Goal: Navigation & Orientation: Find specific page/section

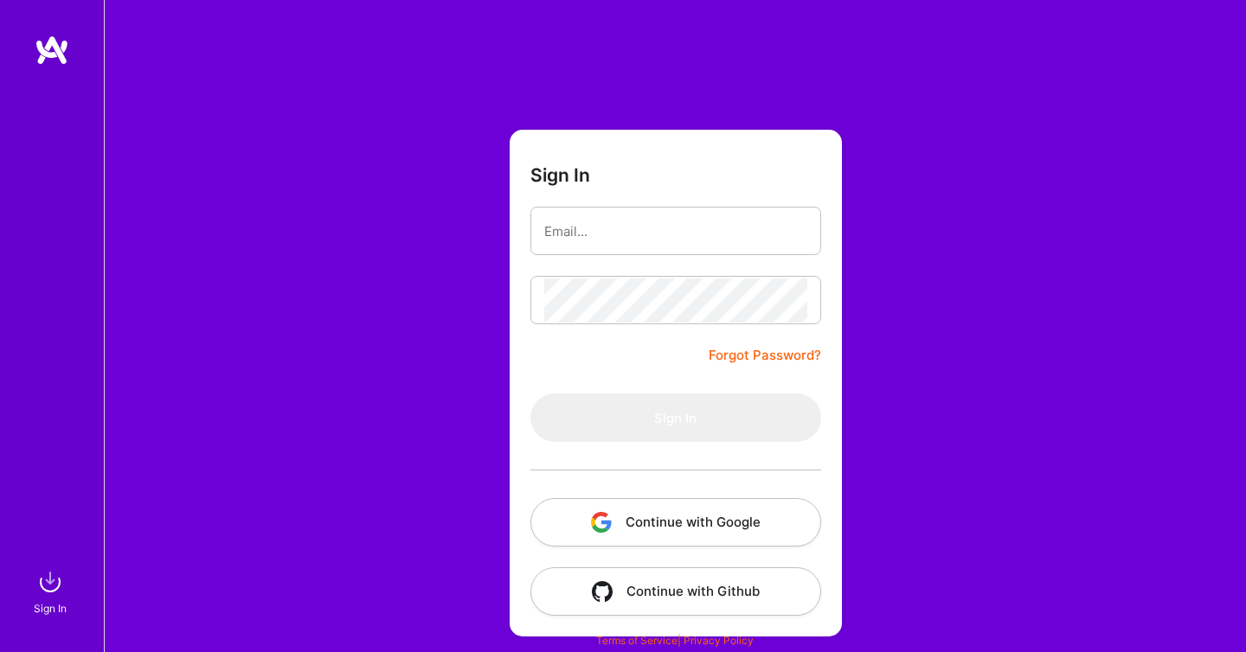
type input "[EMAIL_ADDRESS][DOMAIN_NAME]"
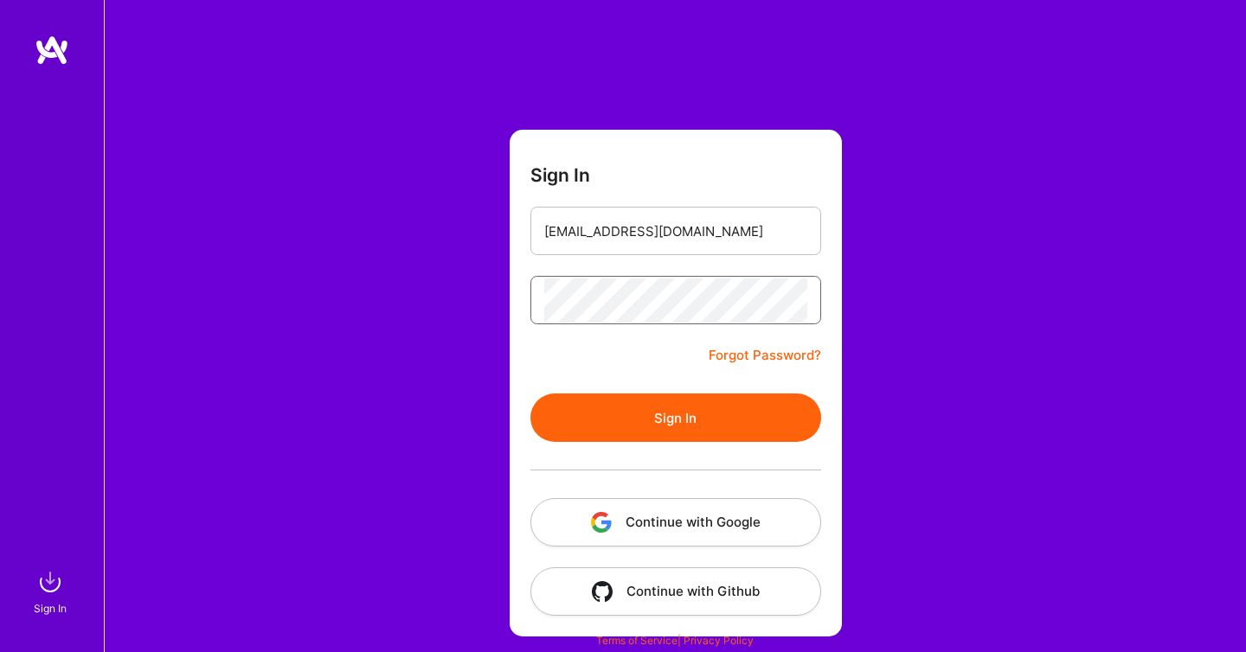
click at [530, 394] on button "Sign In" at bounding box center [675, 418] width 291 height 48
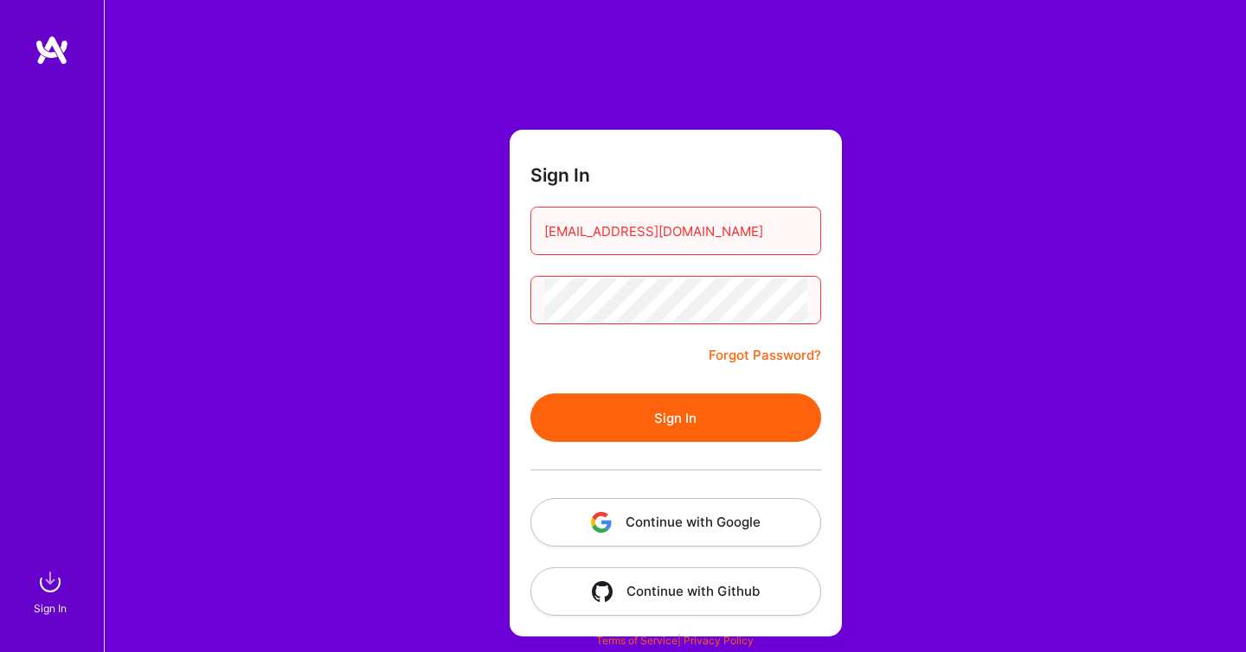
click at [672, 509] on button "Continue with Google" at bounding box center [675, 522] width 291 height 48
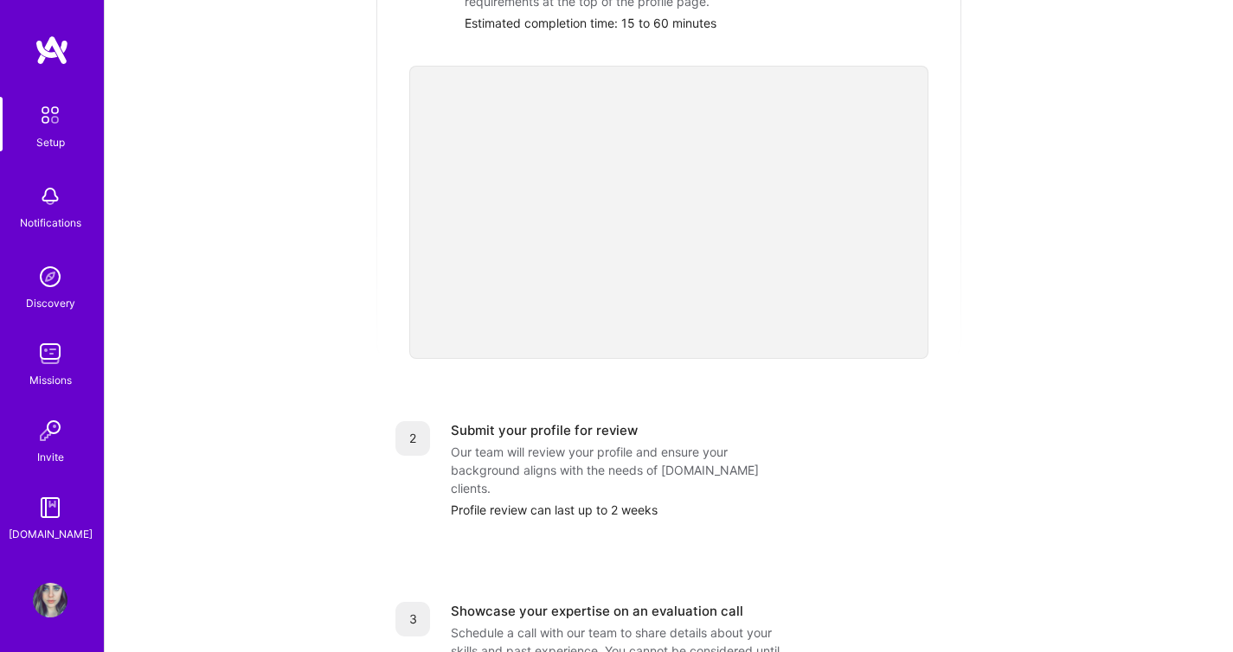
scroll to position [373, 0]
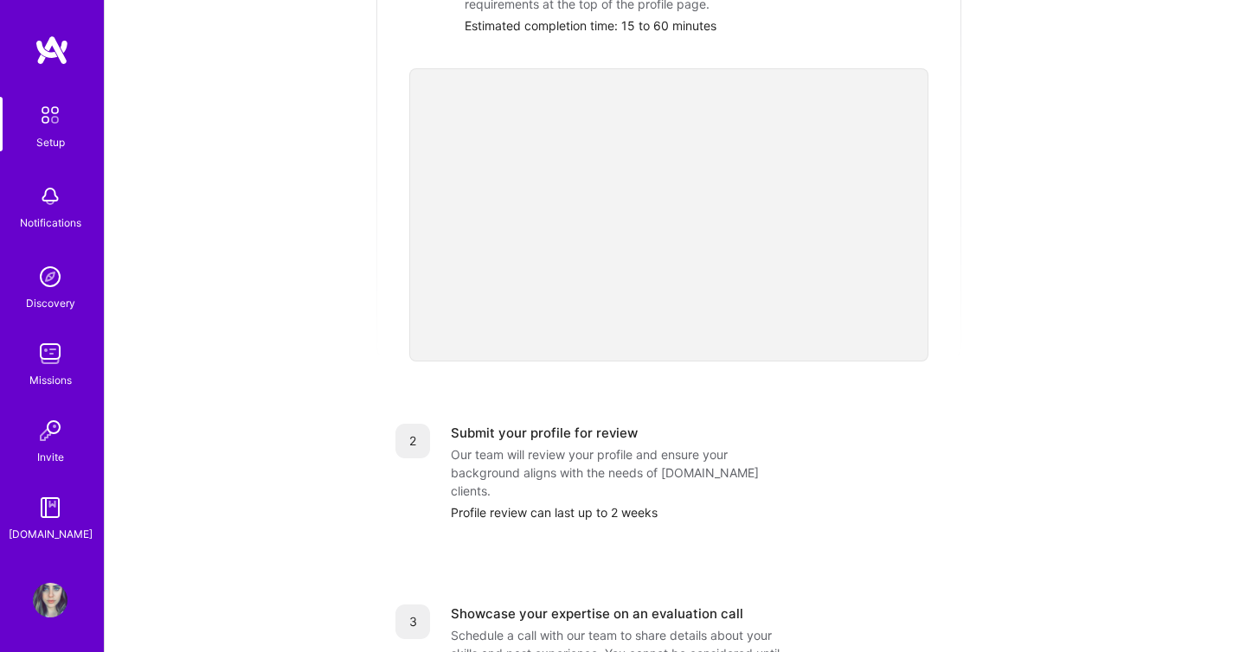
click at [56, 117] on img at bounding box center [50, 115] width 36 height 36
click at [50, 116] on img at bounding box center [50, 115] width 36 height 36
click at [60, 197] on img at bounding box center [50, 196] width 35 height 35
click at [56, 600] on img at bounding box center [50, 600] width 35 height 35
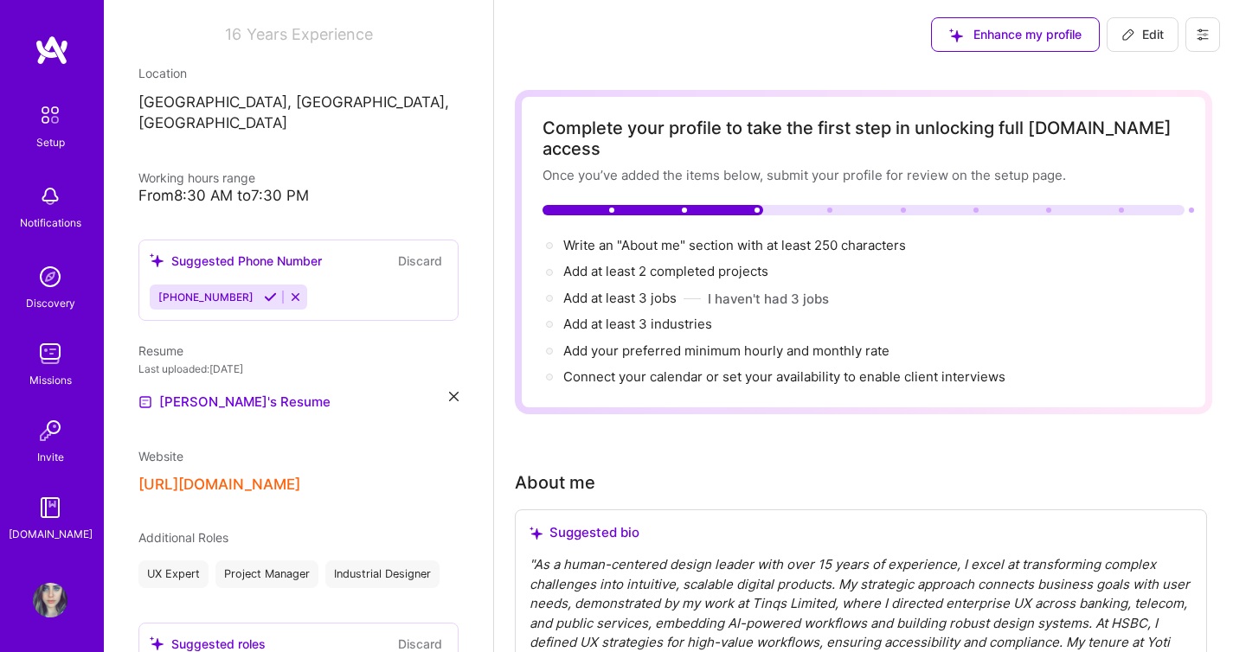
scroll to position [250, 0]
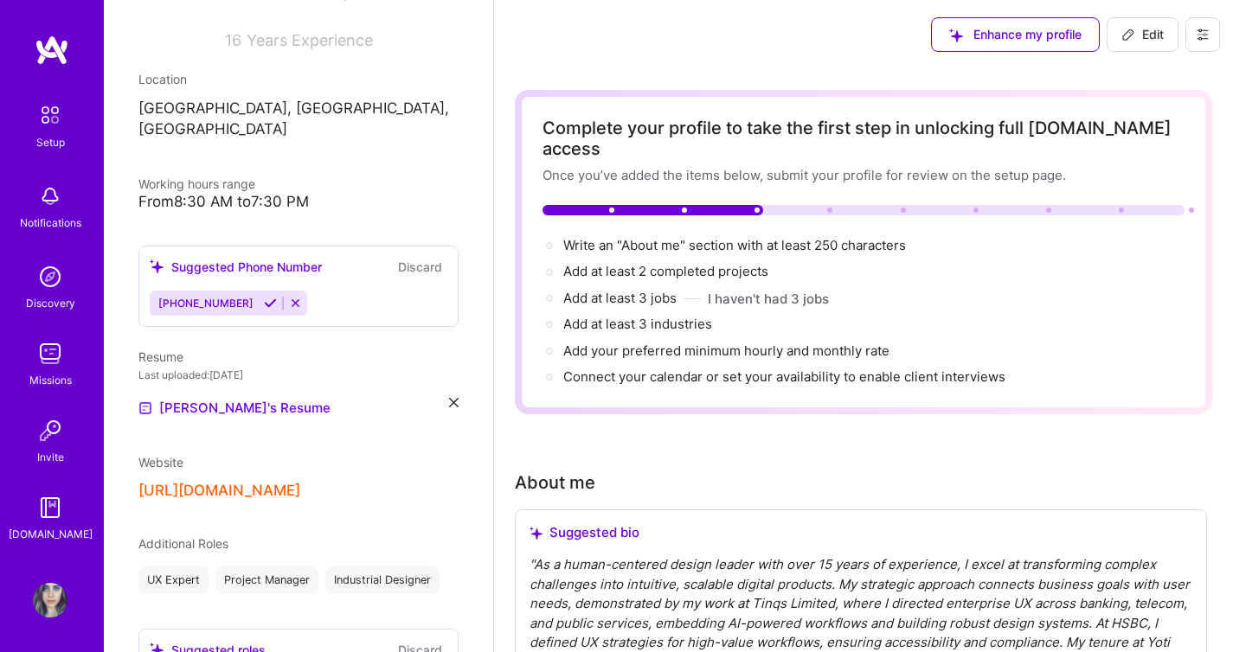
click at [60, 43] on img at bounding box center [52, 50] width 35 height 31
